Goal: Find specific page/section

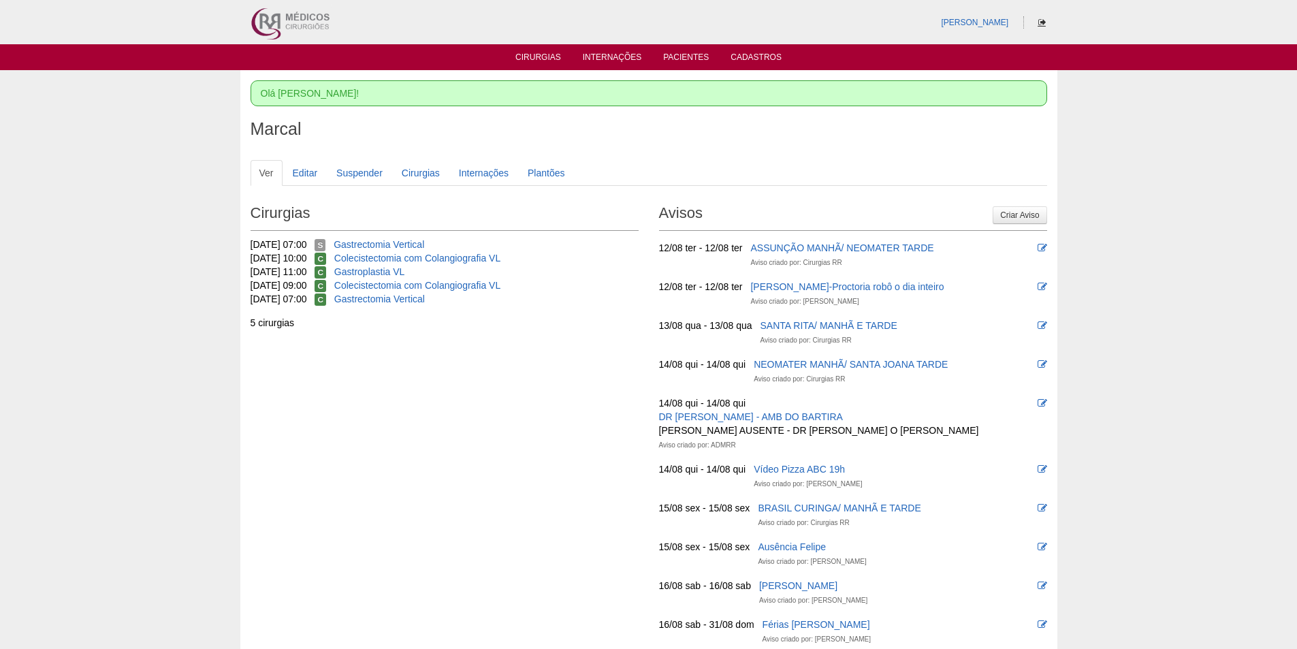
click at [1043, 25] on icon at bounding box center [1042, 22] width 7 height 8
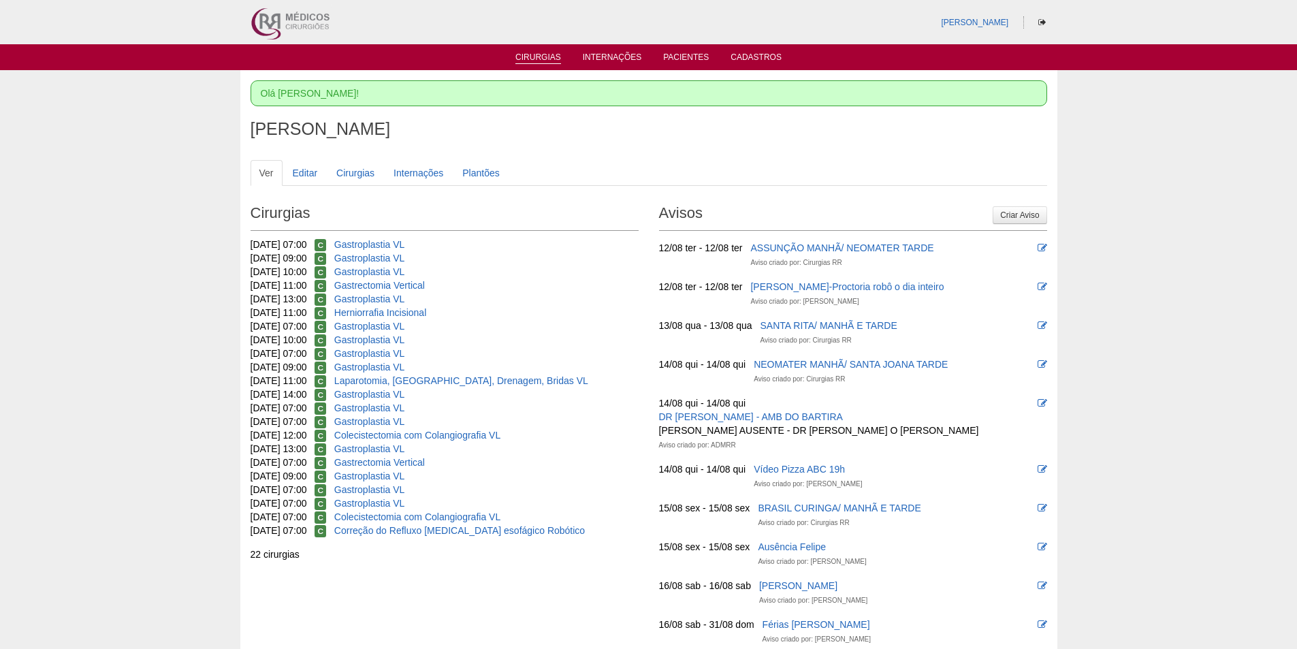
click at [546, 58] on link "Cirurgias" at bounding box center [539, 58] width 46 height 12
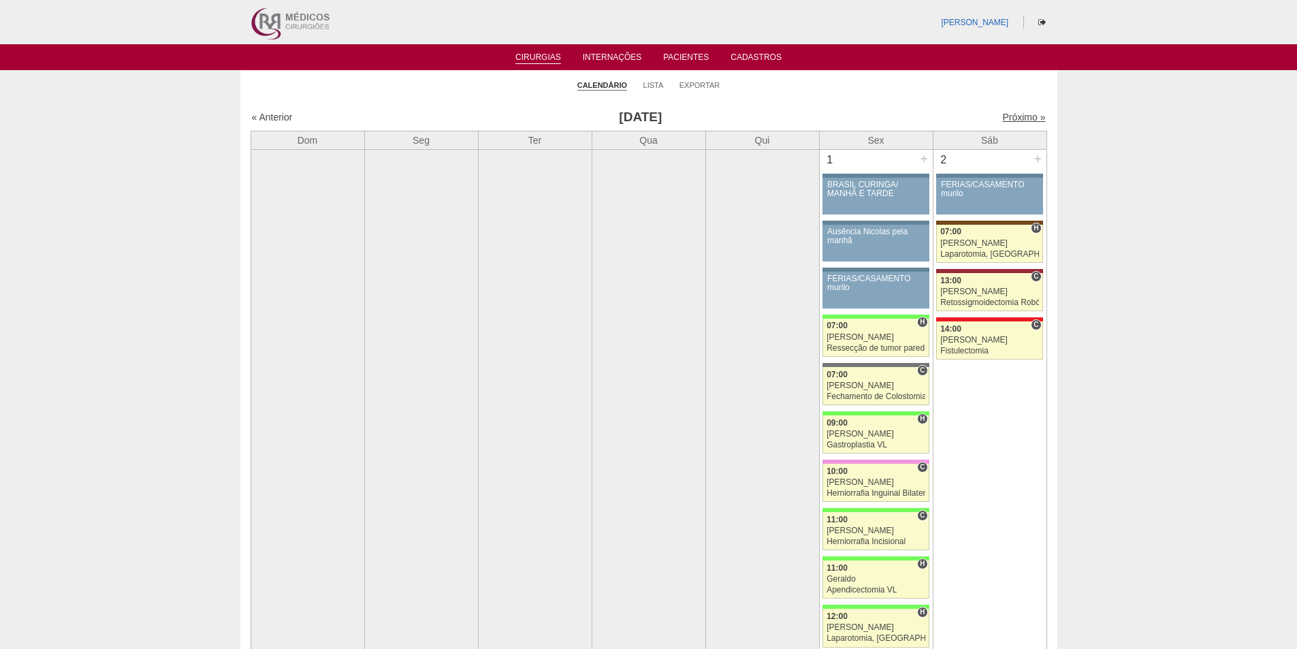
drag, startPoint x: 1012, startPoint y: 114, endPoint x: 729, endPoint y: 285, distance: 330.9
click at [1013, 114] on link "Próximo »" at bounding box center [1024, 117] width 43 height 11
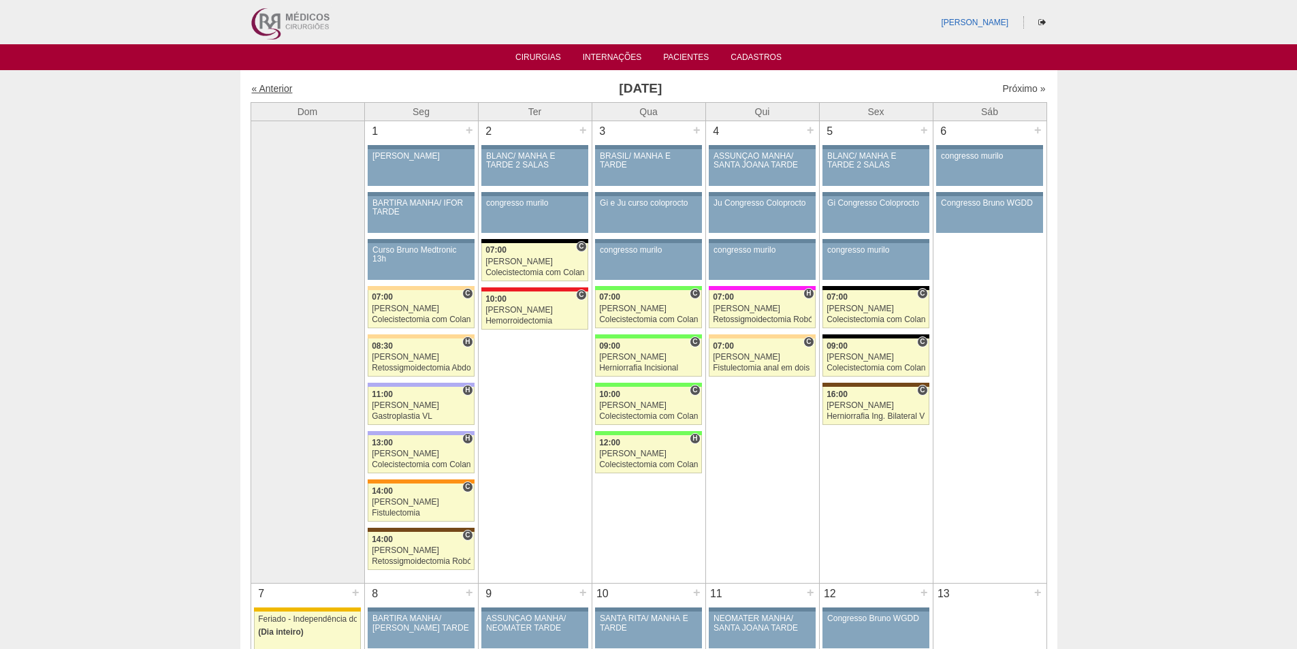
click at [265, 89] on link "« Anterior" at bounding box center [272, 88] width 41 height 11
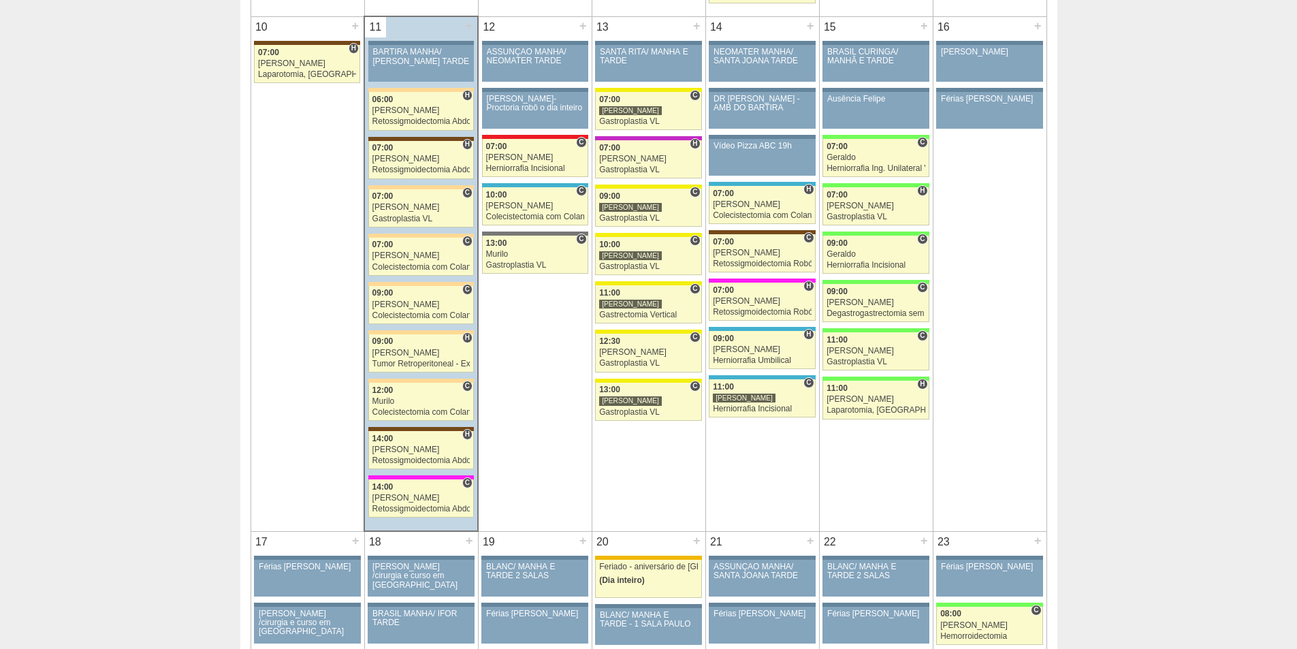
scroll to position [1566, 0]
